Goal: Transaction & Acquisition: Purchase product/service

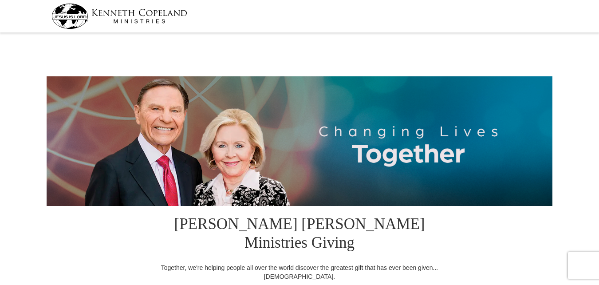
select select "NC"
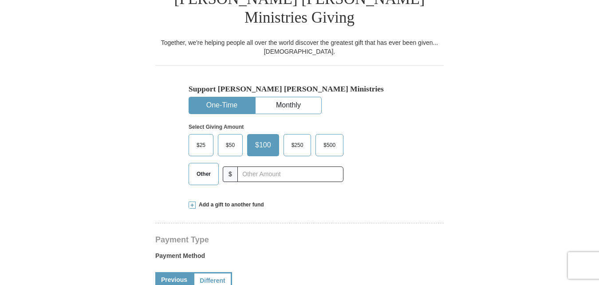
scroll to position [274, 0]
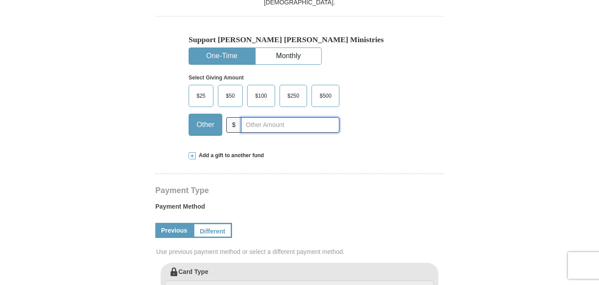
click at [257, 117] on input "text" at bounding box center [290, 125] width 99 height 16
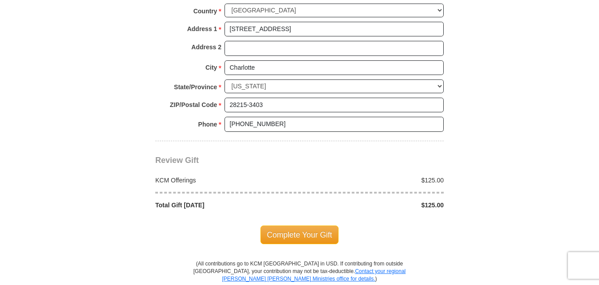
scroll to position [720, 0]
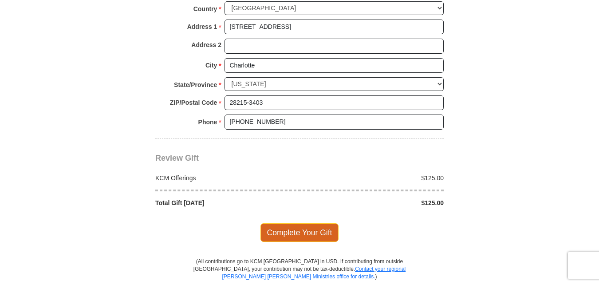
type input "125"
click at [296, 223] on span "Complete Your Gift" at bounding box center [300, 232] width 79 height 19
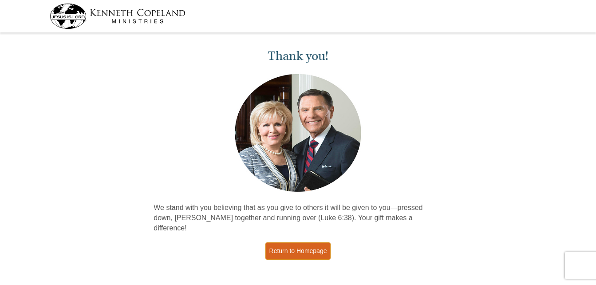
click at [289, 242] on link "Return to Homepage" at bounding box center [299, 250] width 66 height 17
